Goal: Task Accomplishment & Management: Use online tool/utility

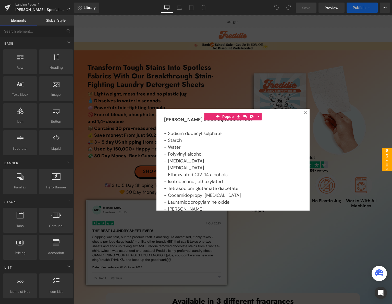
click at [224, 54] on div at bounding box center [233, 159] width 318 height 289
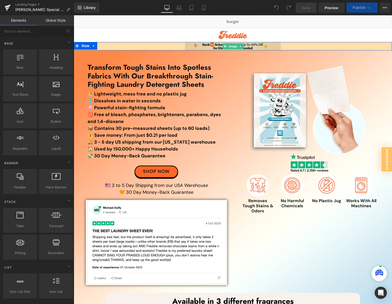
click at [227, 47] on span "Image" at bounding box center [232, 46] width 11 height 6
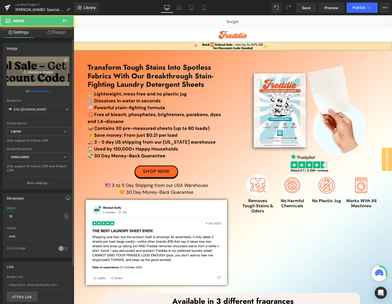
click at [40, 66] on link "Replace Image" at bounding box center [38, 71] width 63 height 29
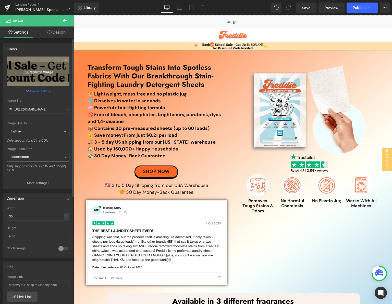
type input "C:\fakepath\End of Summer Top Banner (1).jpg"
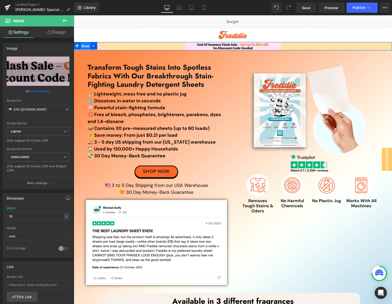
click at [83, 45] on span "Row" at bounding box center [85, 46] width 10 height 8
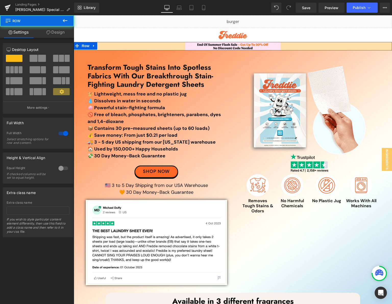
click at [59, 32] on link "Design" at bounding box center [55, 32] width 37 height 11
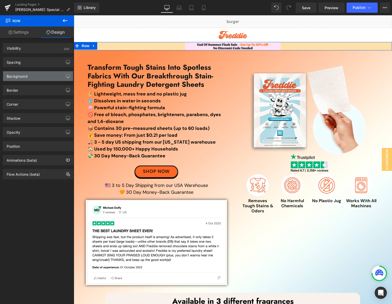
click at [17, 74] on div "Background" at bounding box center [17, 74] width 21 height 7
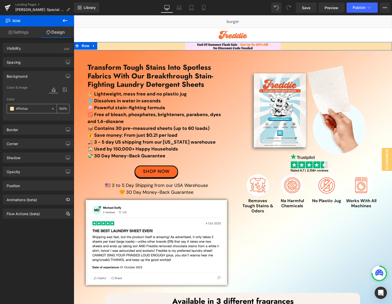
click at [33, 108] on input "#ffe0aa" at bounding box center [32, 109] width 33 height 6
paste input "FEE3F2"
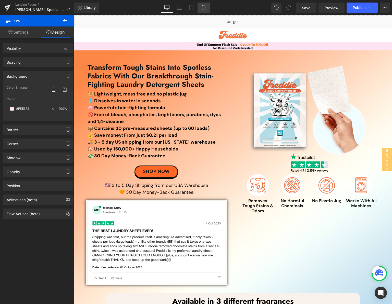
type input "#FEE3F2"
click at [207, 6] on link "Mobile" at bounding box center [203, 8] width 12 height 10
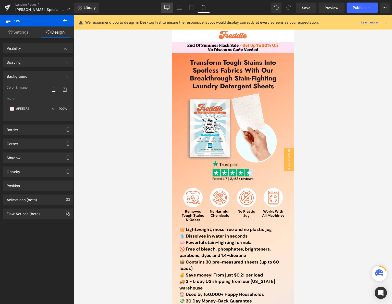
click at [168, 7] on icon at bounding box center [166, 7] width 5 height 5
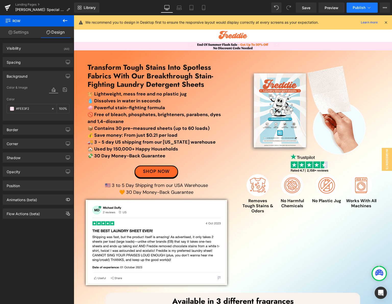
click at [360, 11] on button "Publish" at bounding box center [361, 8] width 31 height 10
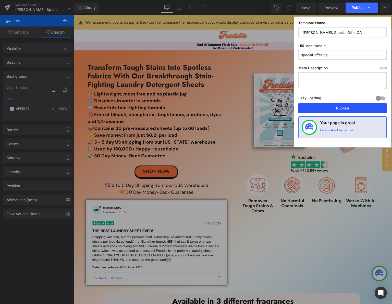
click at [319, 108] on button "Publish" at bounding box center [342, 108] width 88 height 10
